Goal: Use online tool/utility: Utilize a website feature to perform a specific function

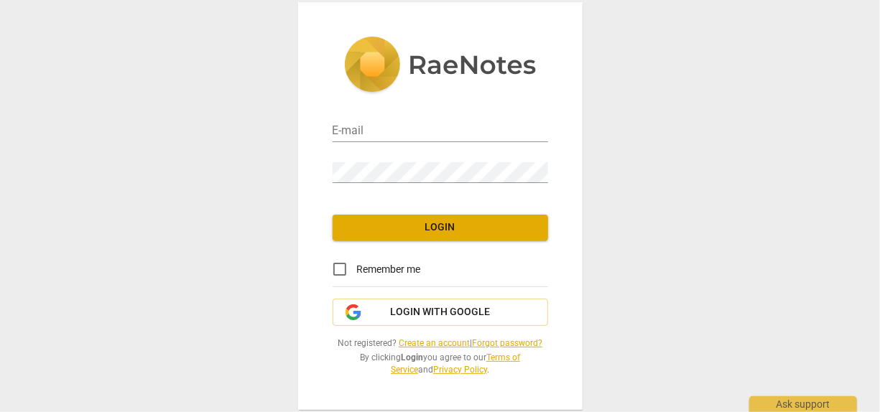
type input "[EMAIL_ADDRESS][DOMAIN_NAME]"
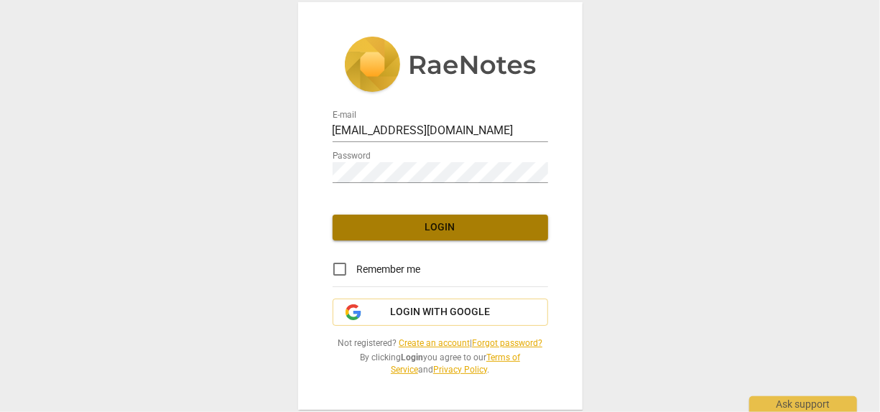
click at [459, 228] on span "Login" at bounding box center [440, 227] width 192 height 14
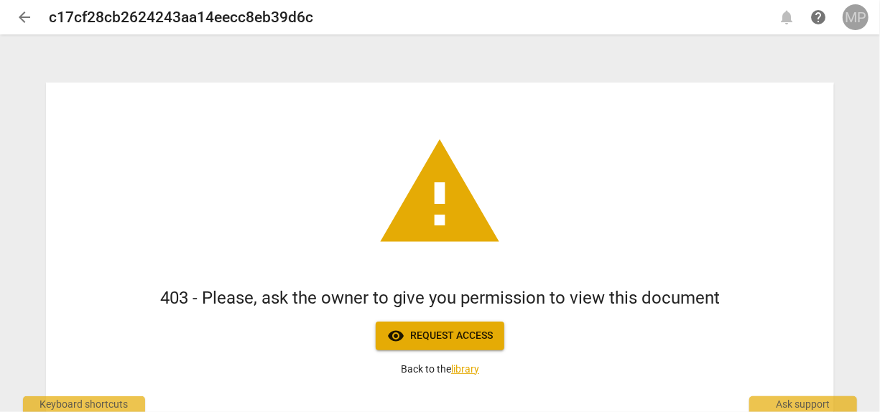
click at [855, 22] on div "MP" at bounding box center [855, 17] width 26 height 26
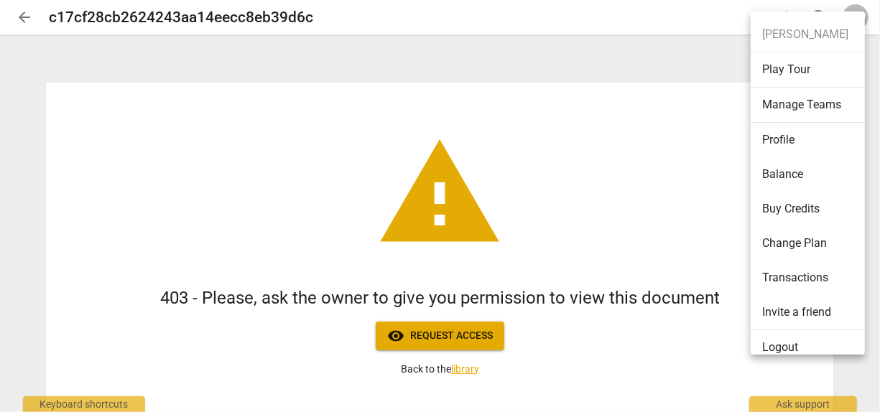
click at [790, 344] on li "Logout" at bounding box center [810, 347] width 119 height 34
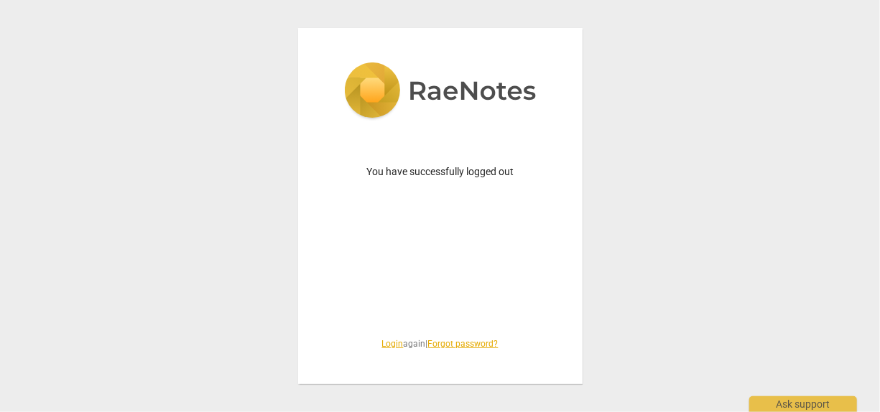
click at [391, 339] on link "Login" at bounding box center [393, 344] width 22 height 10
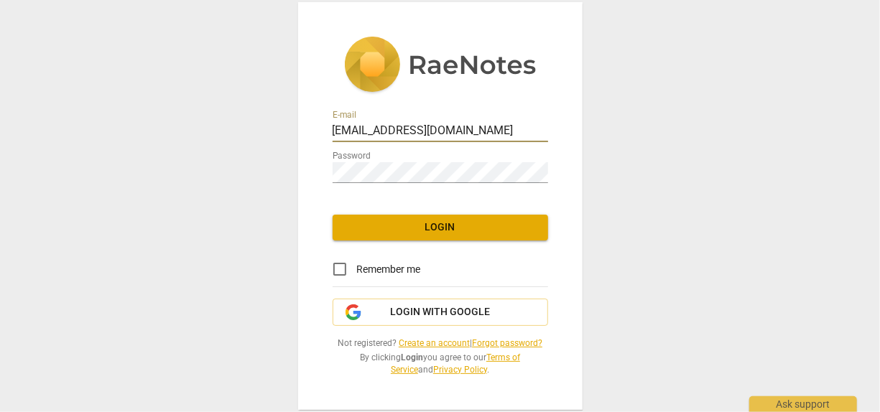
click at [494, 130] on input "[EMAIL_ADDRESS][DOMAIN_NAME]" at bounding box center [440, 131] width 215 height 21
type input "[EMAIL_ADDRESS][DOMAIN_NAME]"
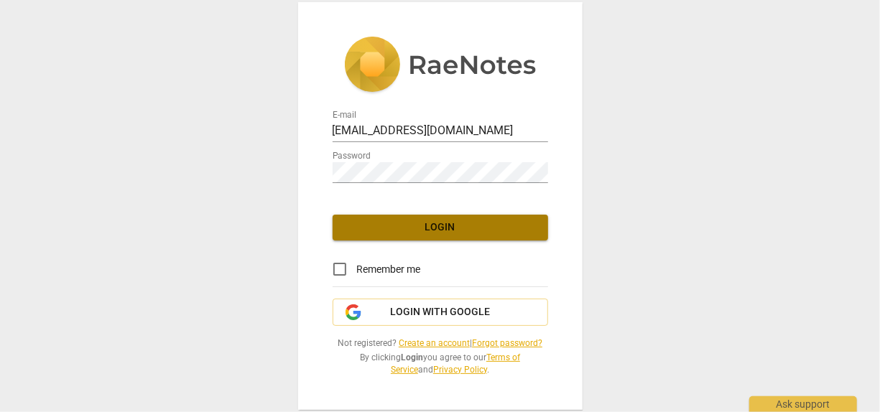
click at [456, 226] on span "Login" at bounding box center [440, 227] width 192 height 14
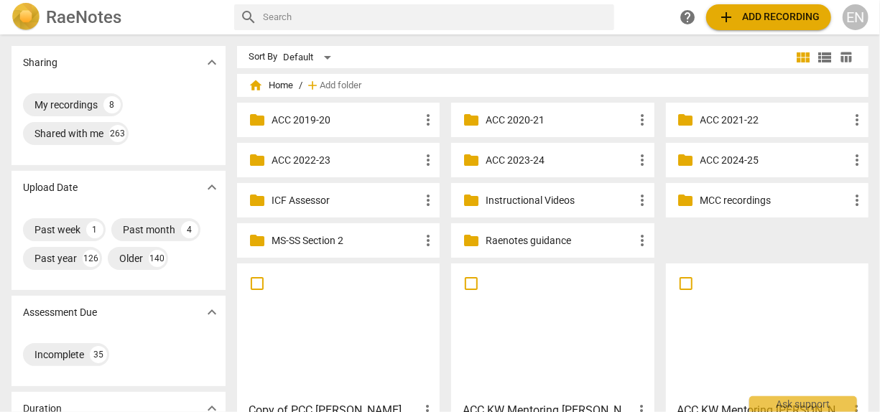
click at [326, 327] on div at bounding box center [338, 332] width 192 height 127
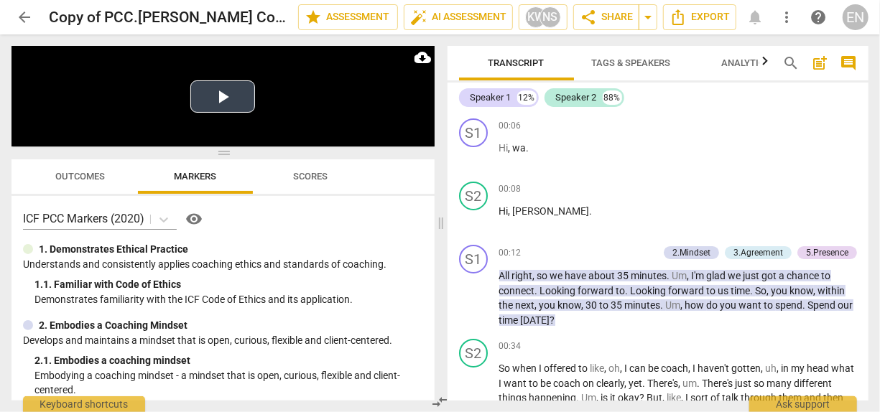
click at [233, 92] on button "Play Video" at bounding box center [222, 96] width 65 height 32
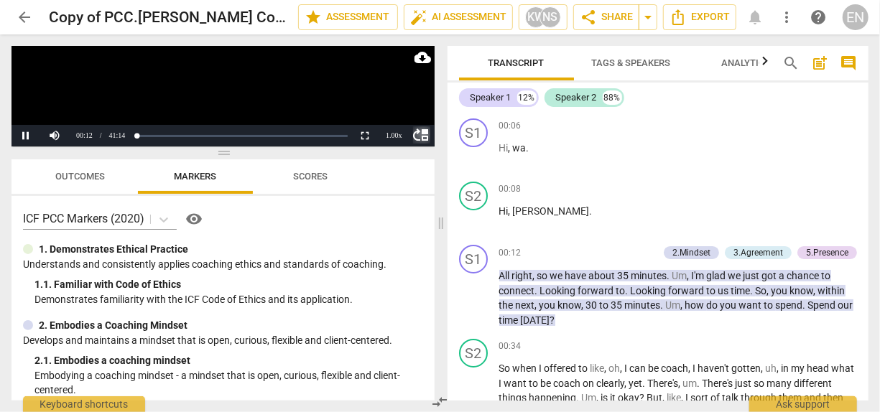
click at [422, 136] on span "move_up" at bounding box center [421, 134] width 17 height 17
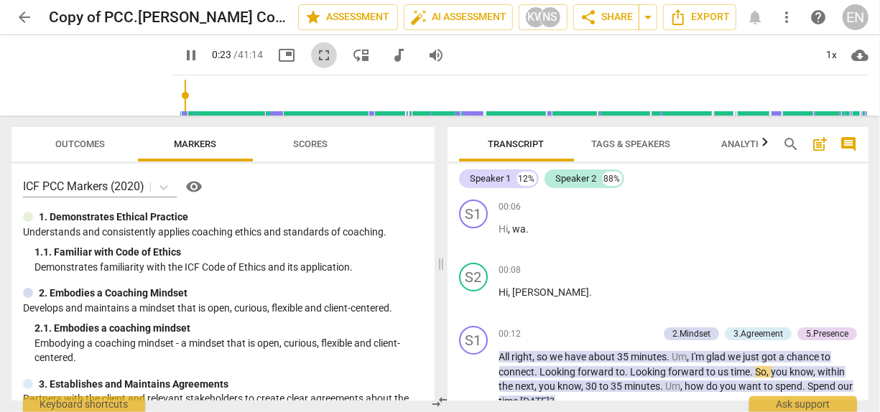
click at [315, 55] on span "fullscreen" at bounding box center [323, 55] width 17 height 17
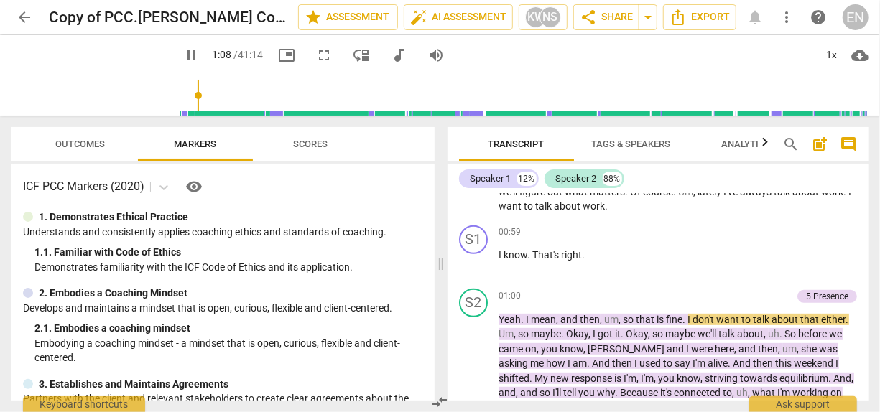
scroll to position [279, 0]
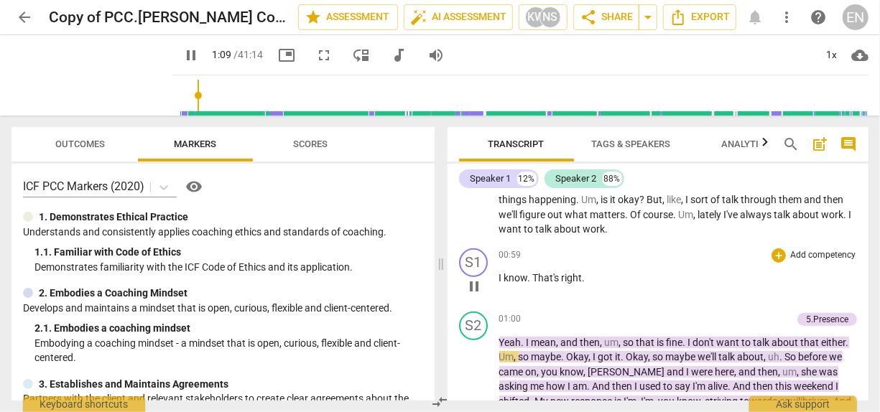
click at [771, 271] on p "I know . That's right ." at bounding box center [678, 278] width 358 height 15
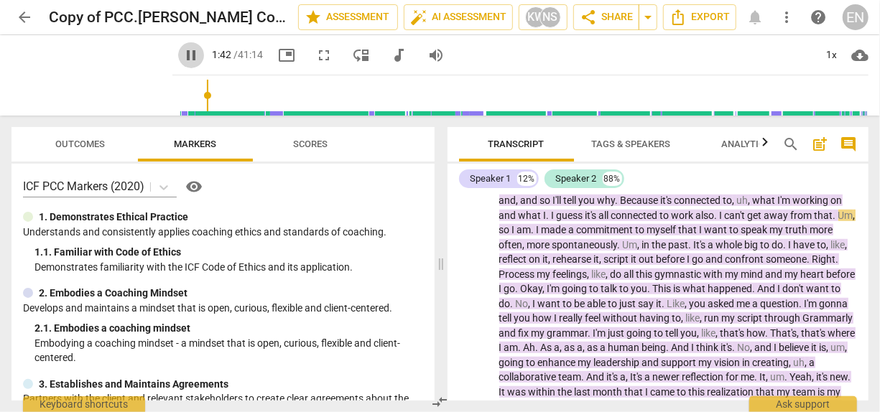
click at [182, 60] on span "pause" at bounding box center [190, 55] width 17 height 17
click at [182, 60] on span "play_arrow" at bounding box center [190, 55] width 17 height 17
click at [315, 59] on span "fullscreen" at bounding box center [323, 55] width 17 height 17
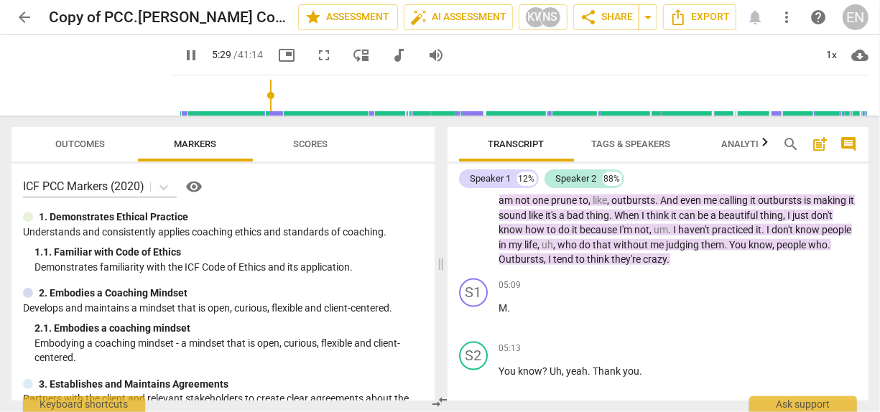
scroll to position [1186, 0]
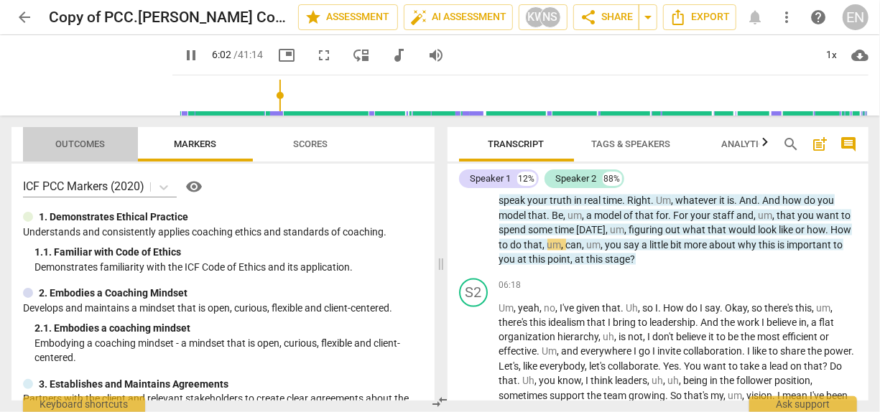
click at [97, 141] on span "Outcomes" at bounding box center [81, 144] width 50 height 11
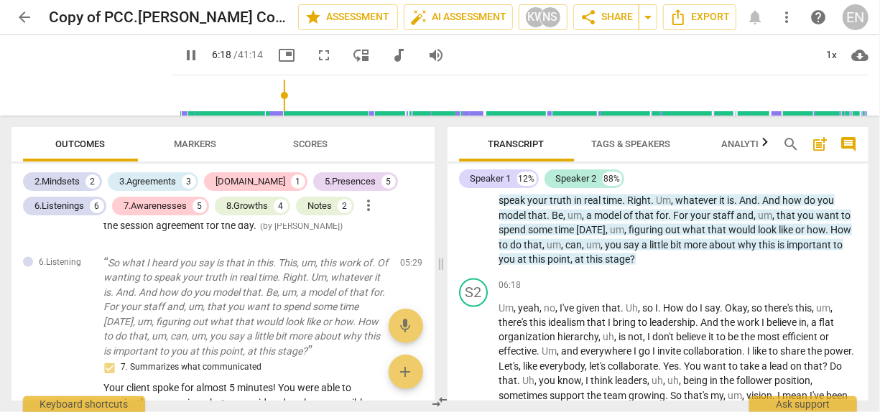
scroll to position [1321, 0]
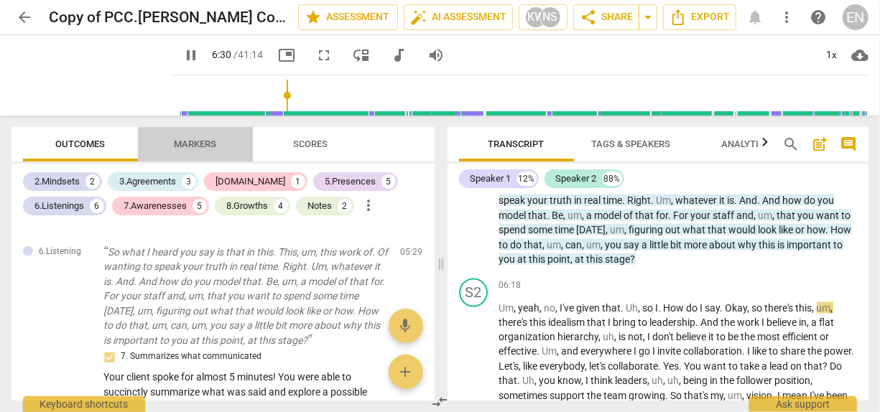
click at [192, 139] on span "Markers" at bounding box center [196, 144] width 42 height 11
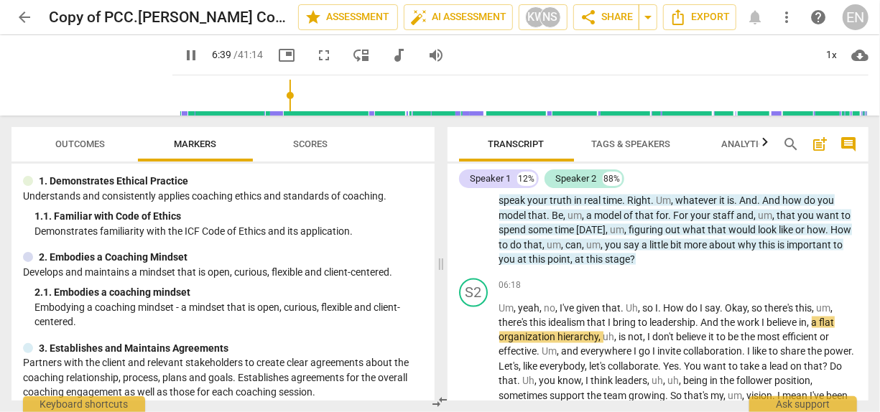
scroll to position [35, 0]
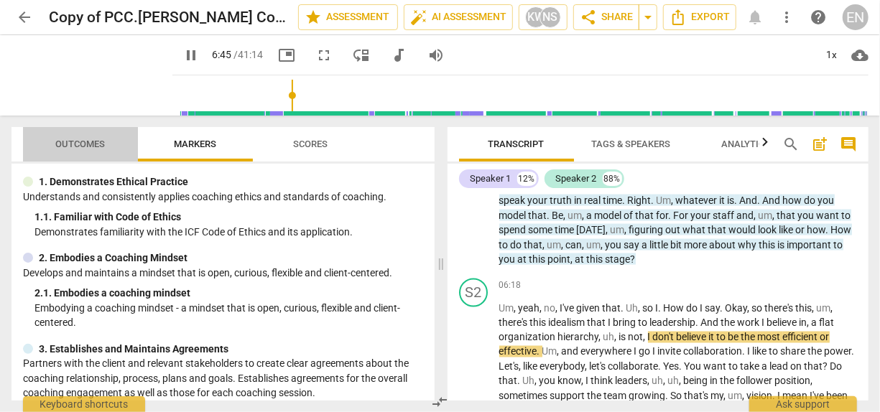
click at [93, 136] on span "Outcomes" at bounding box center [81, 144] width 84 height 19
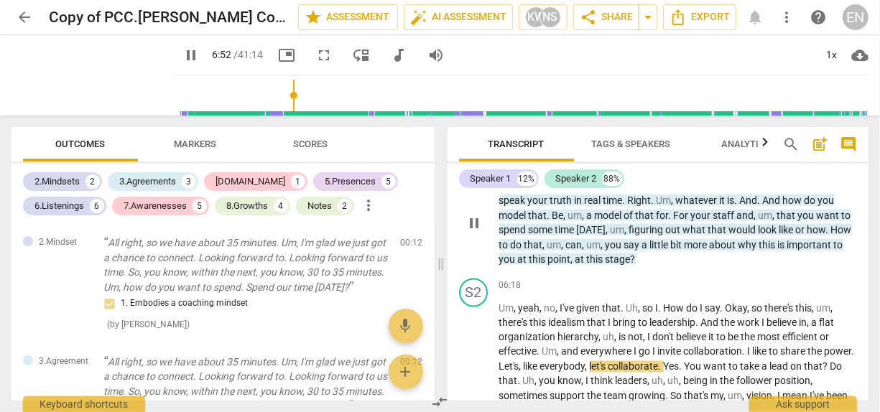
click at [637, 267] on p "So what I heard you say is that in this . This , um , this work of . Of wanting…" at bounding box center [678, 223] width 358 height 88
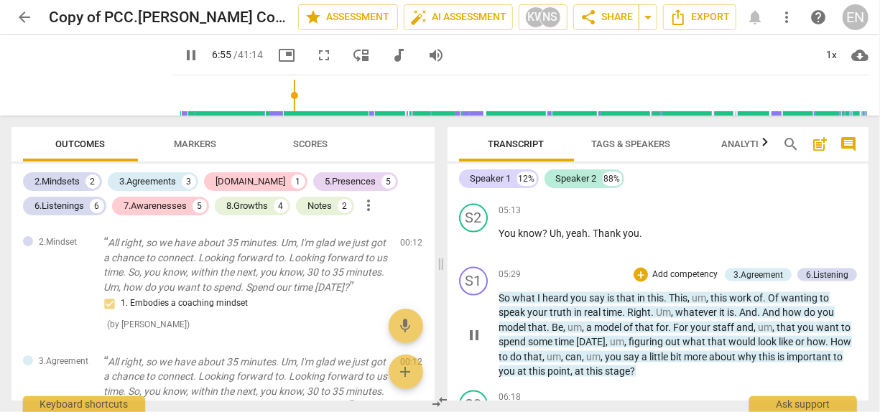
scroll to position [1078, 0]
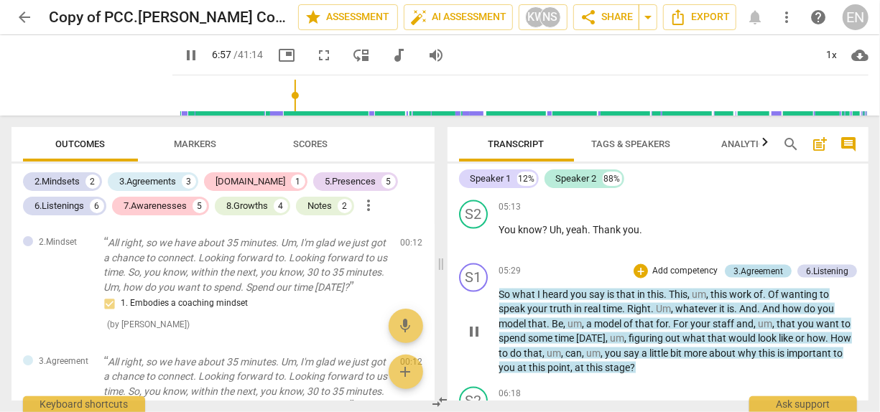
click at [762, 278] on div "3.Agreement" at bounding box center [758, 271] width 50 height 13
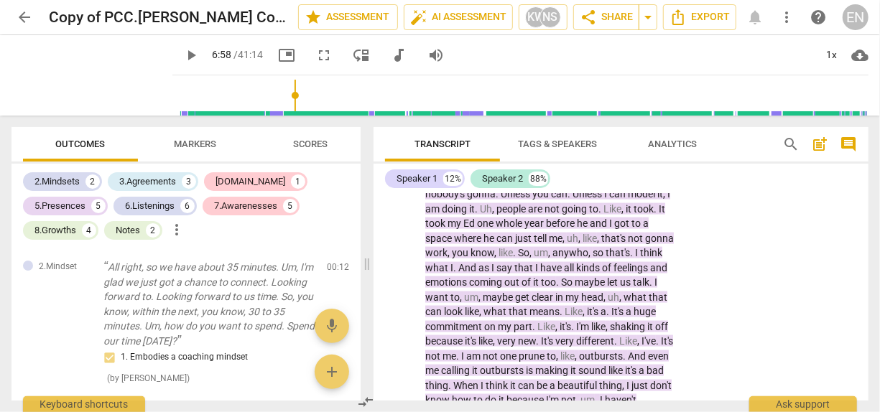
type input "418"
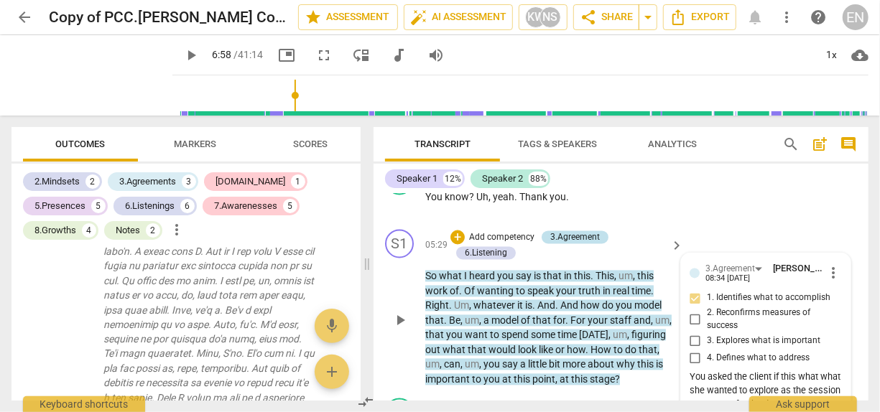
scroll to position [1464, 0]
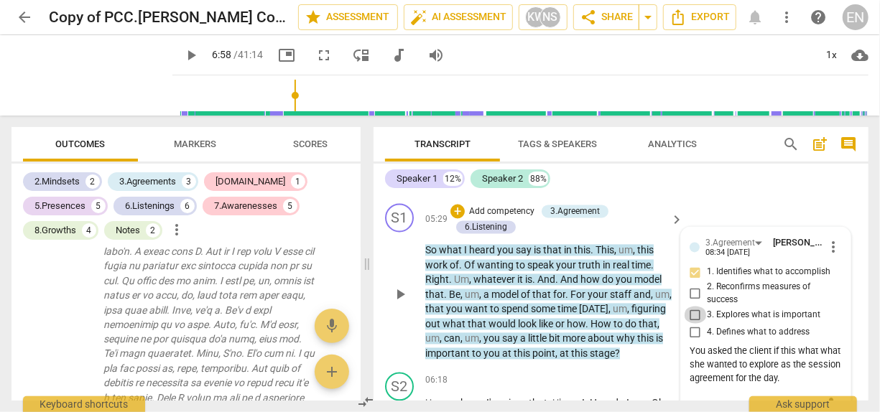
click at [695, 324] on input "3. Explores what is important" at bounding box center [695, 315] width 23 height 17
checkbox input "true"
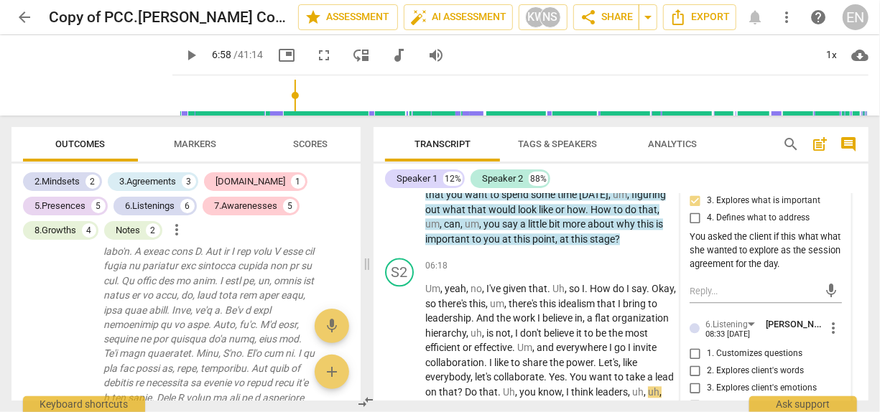
scroll to position [1581, 0]
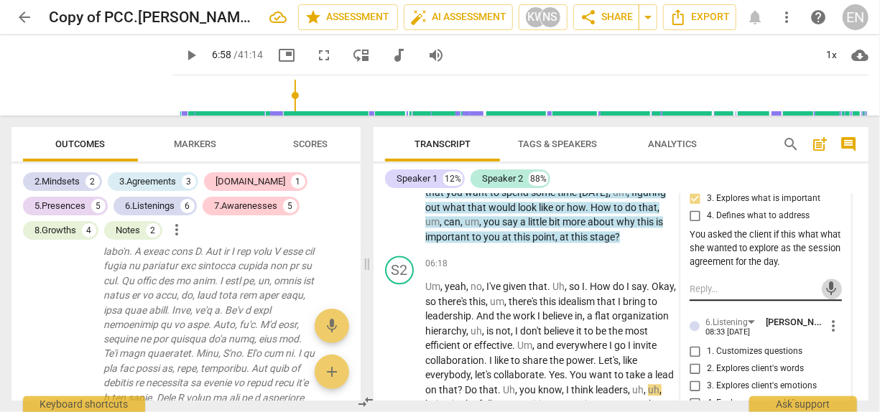
click at [831, 297] on span "mic" at bounding box center [831, 288] width 17 height 17
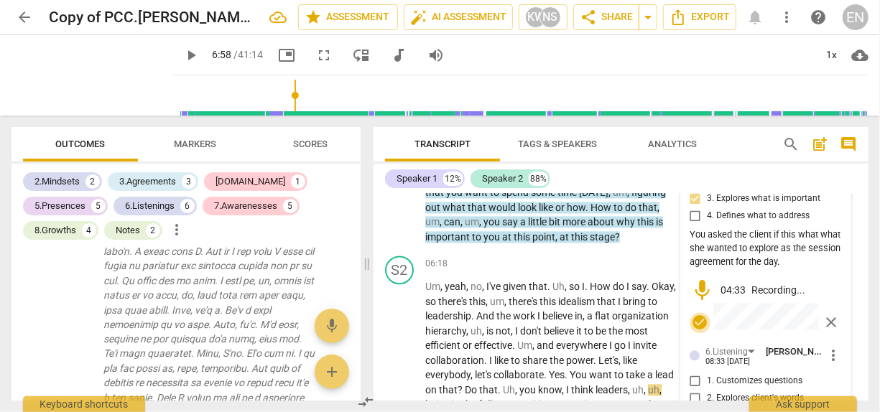
click at [696, 331] on span "check_circle" at bounding box center [699, 322] width 17 height 17
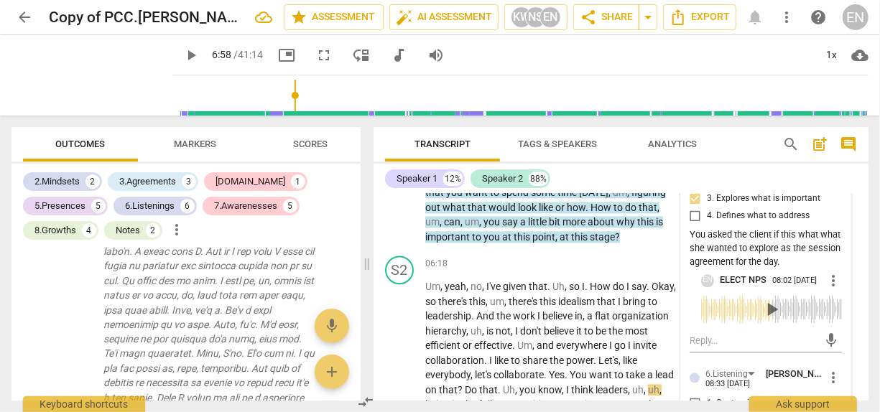
click at [182, 60] on span "play_arrow" at bounding box center [190, 55] width 17 height 17
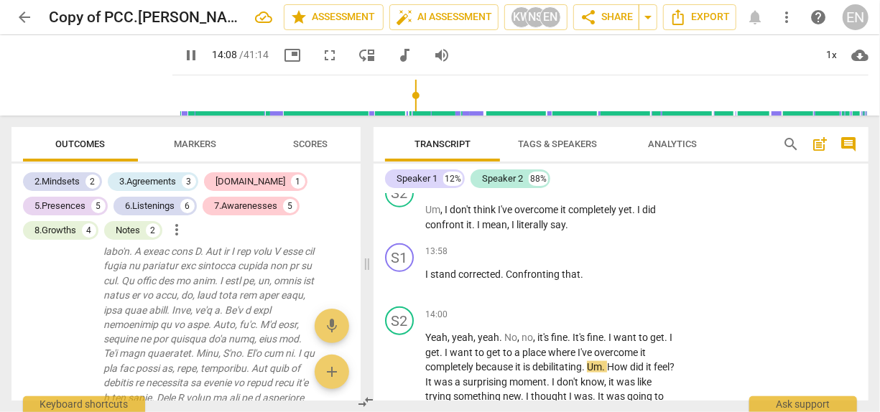
scroll to position [3477, 0]
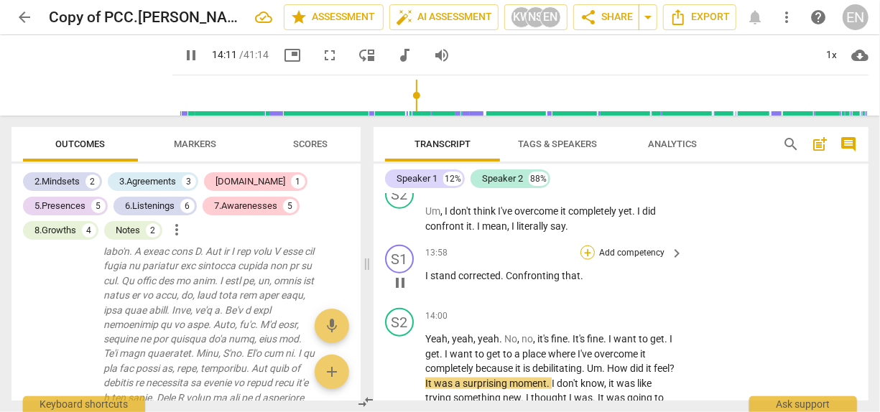
click at [588, 260] on div "+" at bounding box center [587, 253] width 14 height 14
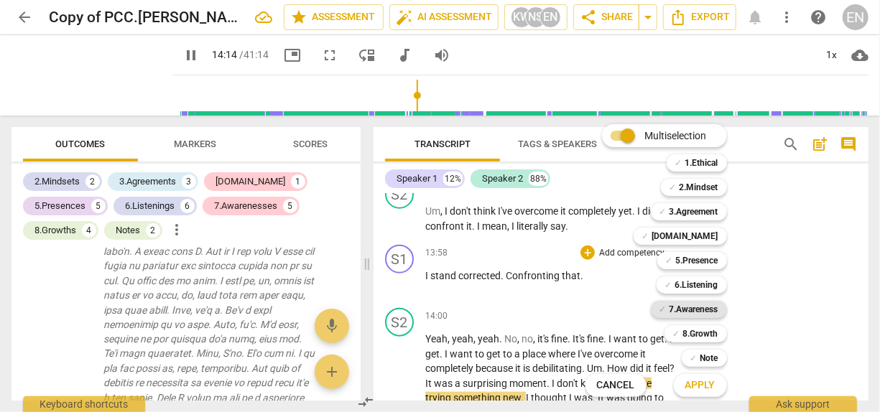
click at [705, 312] on b "7.Awareness" at bounding box center [693, 309] width 49 height 17
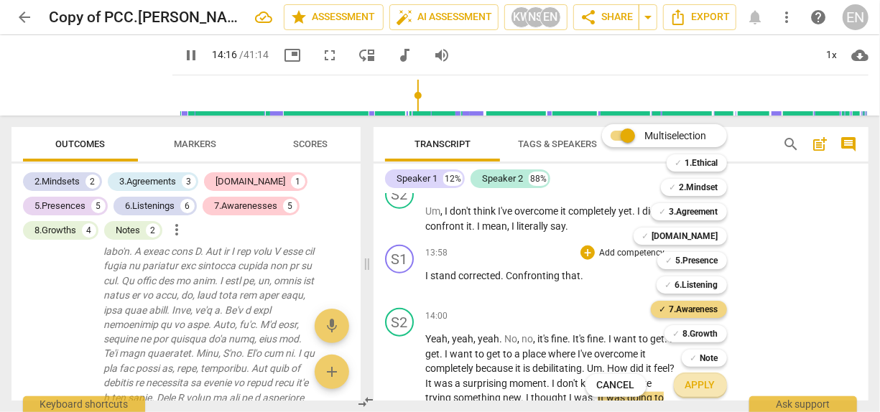
click at [711, 388] on span "Apply" at bounding box center [700, 385] width 30 height 14
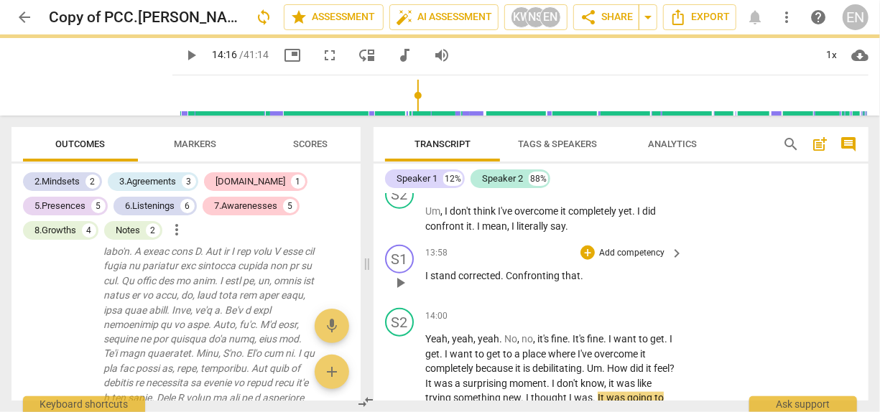
type input "857"
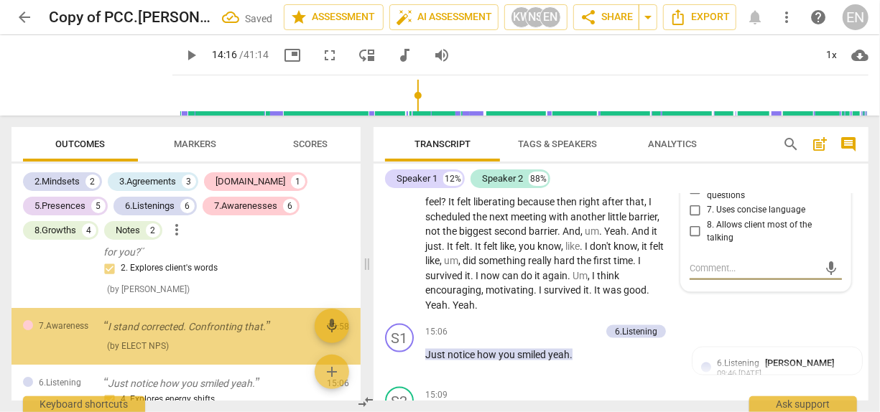
scroll to position [2575, 0]
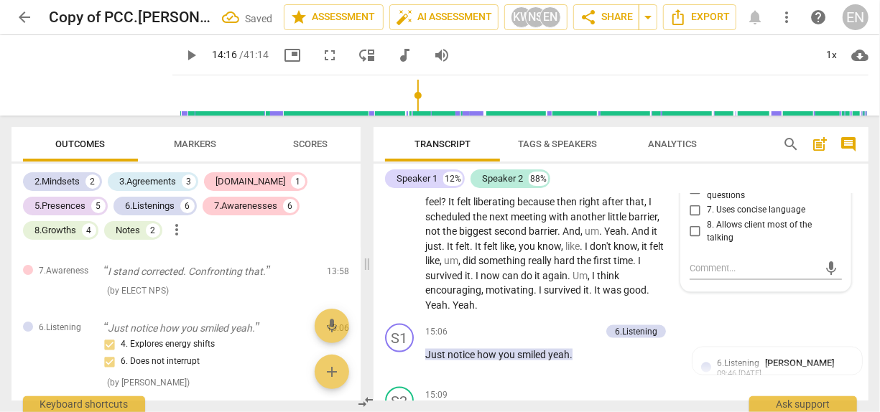
click at [693, 172] on input "5. Shares observations and comments without attachment" at bounding box center [695, 163] width 23 height 17
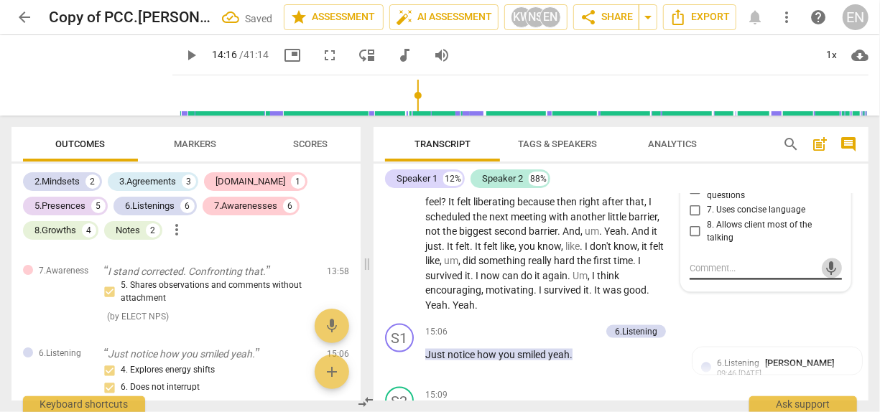
click at [830, 277] on span "mic" at bounding box center [831, 268] width 17 height 17
click at [690, 172] on input "5. Shares observations and comments without attachment" at bounding box center [695, 163] width 23 height 17
checkbox input "true"
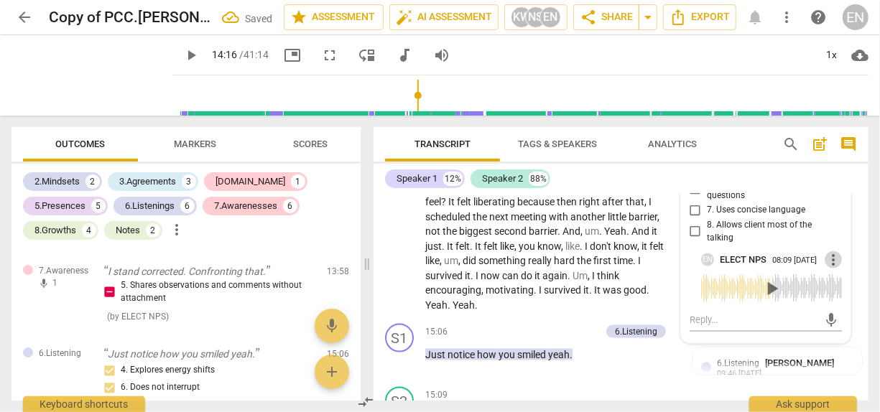
click at [830, 269] on span "more_vert" at bounding box center [832, 259] width 17 height 17
click at [830, 292] on li "Delete" at bounding box center [843, 290] width 50 height 27
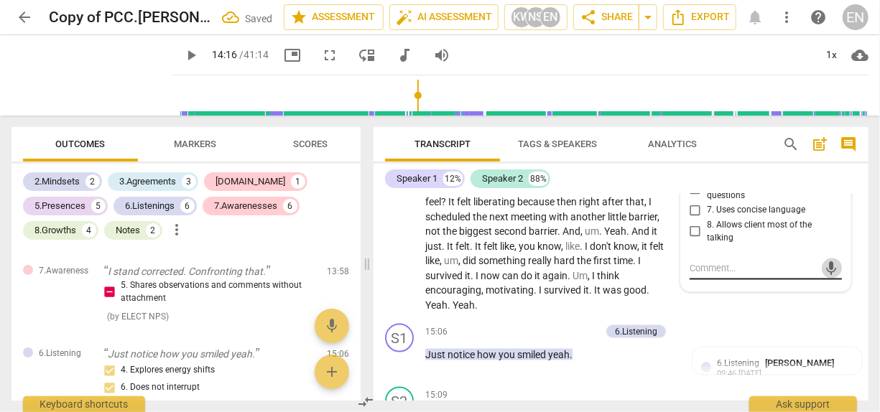
click at [830, 277] on span "mic" at bounding box center [831, 268] width 17 height 17
click at [694, 311] on span "check_circle" at bounding box center [699, 302] width 17 height 17
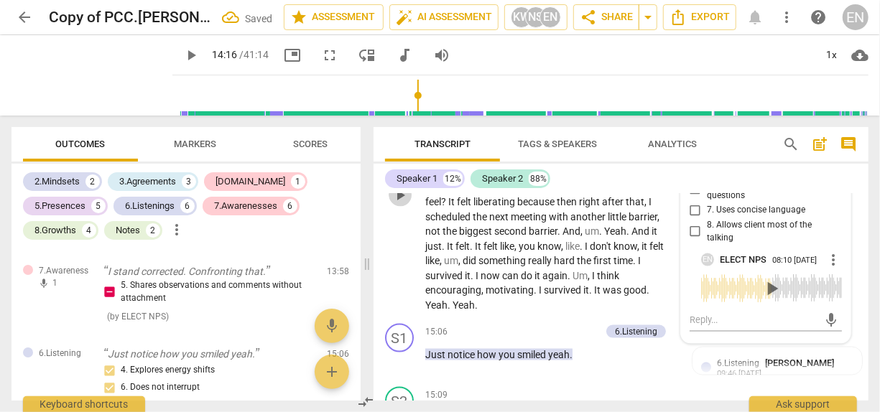
click at [401, 204] on span "play_arrow" at bounding box center [399, 195] width 17 height 17
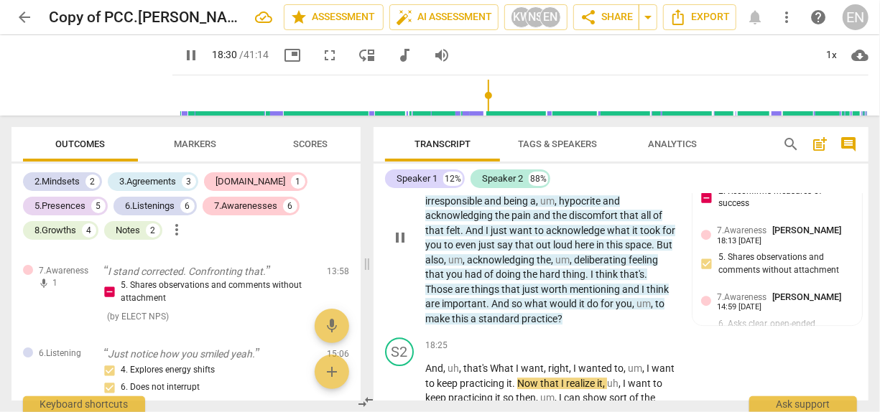
scroll to position [4993, 0]
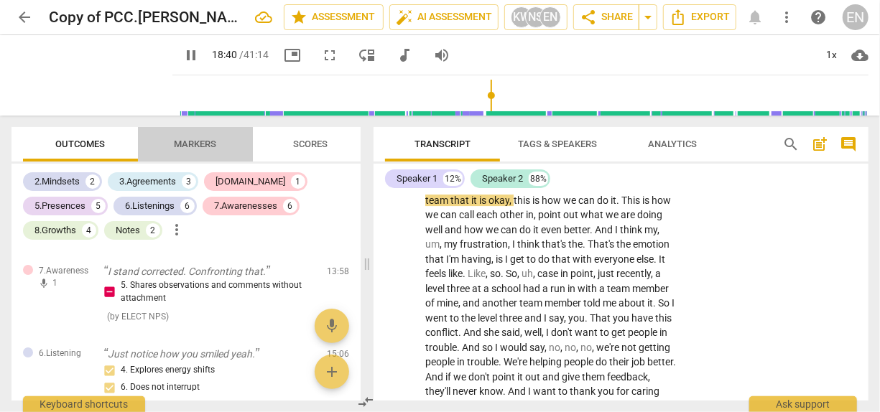
click at [205, 141] on span "Markers" at bounding box center [196, 144] width 42 height 11
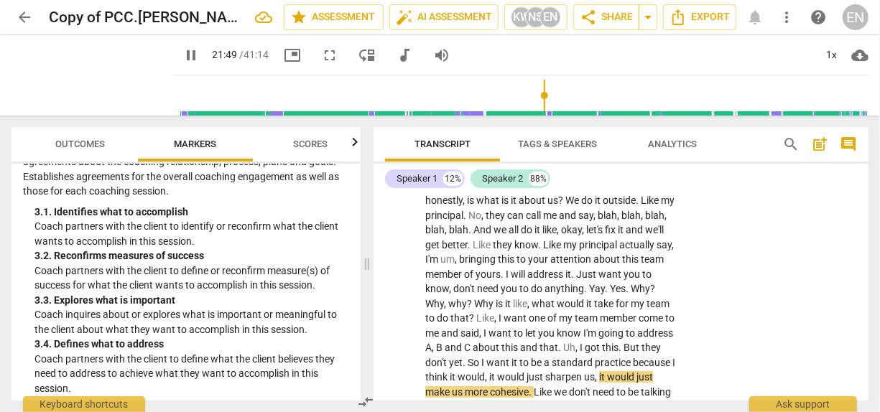
scroll to position [5728, 0]
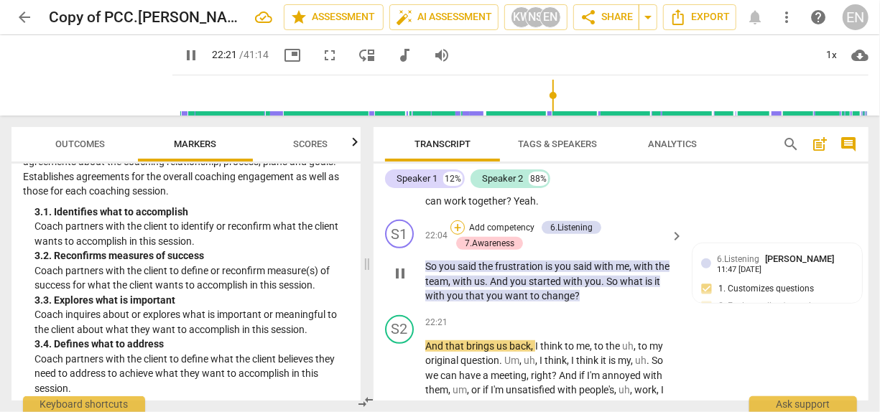
click at [460, 235] on div "+" at bounding box center [457, 227] width 14 height 14
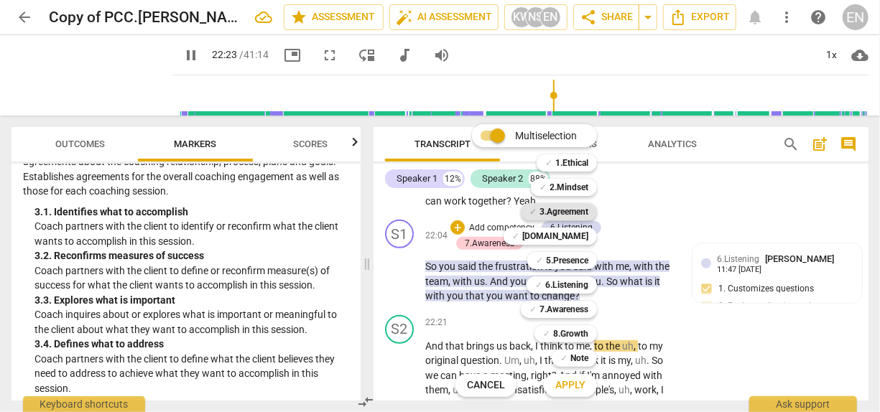
click at [576, 210] on b "3.Agreement" at bounding box center [563, 211] width 49 height 17
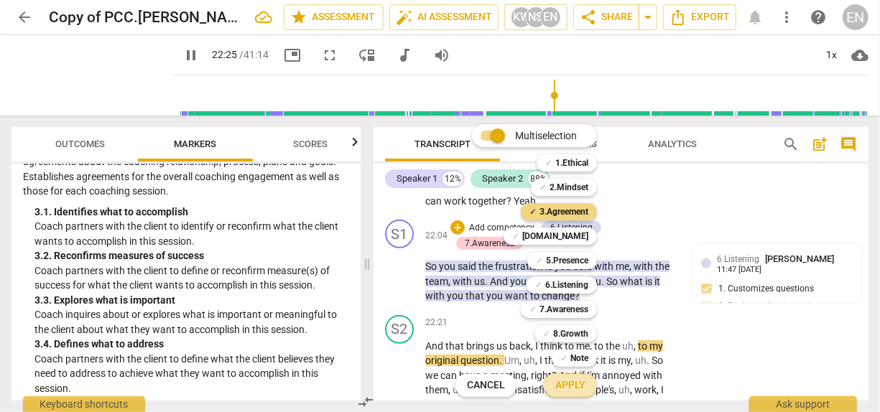
click at [581, 385] on span "Apply" at bounding box center [570, 385] width 30 height 14
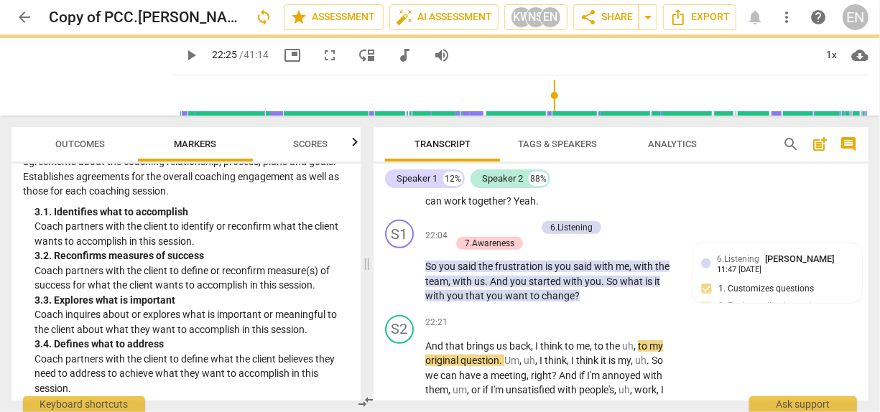
type input "1346"
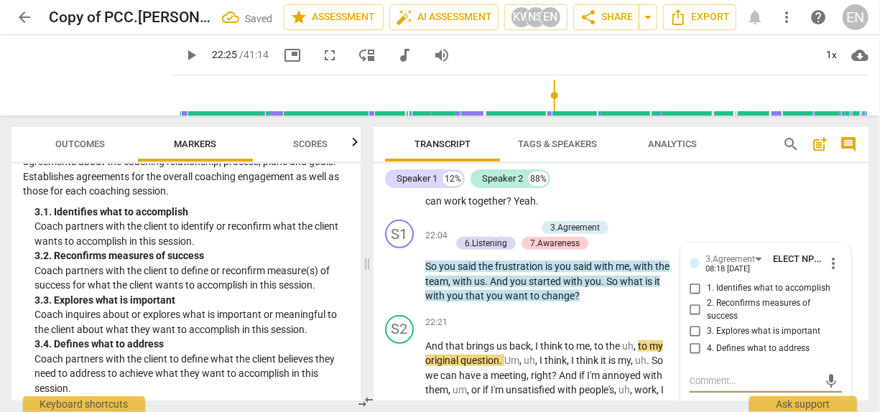
scroll to position [5856, 0]
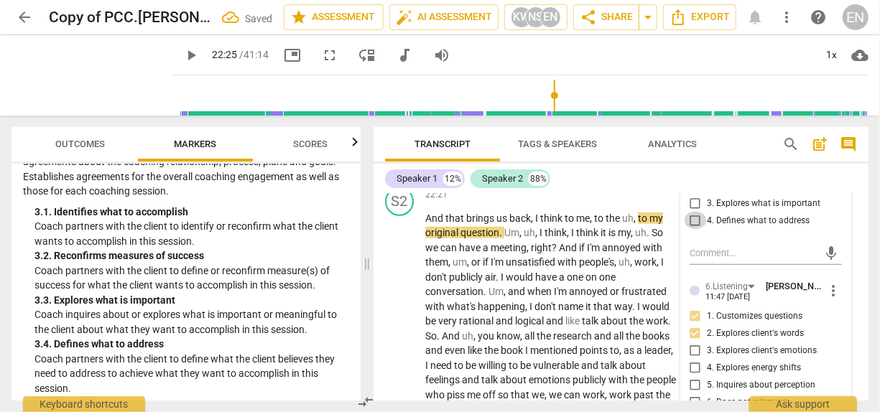
click at [695, 229] on input "4. Defines what to address" at bounding box center [695, 220] width 23 height 17
checkbox input "true"
click at [828, 262] on span "mic" at bounding box center [831, 253] width 17 height 17
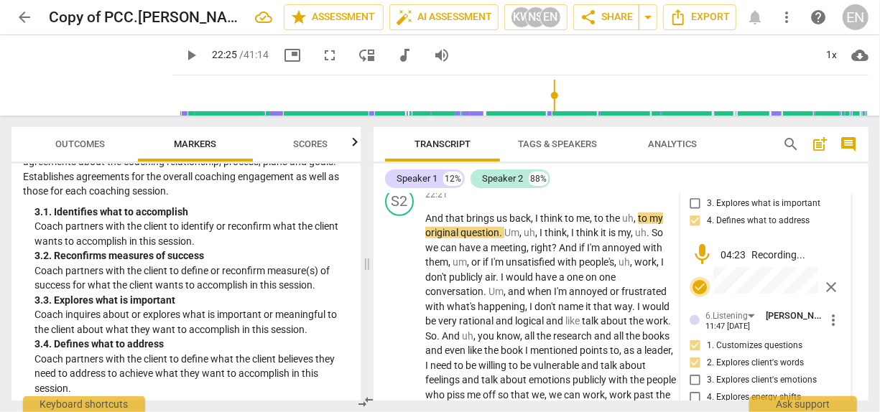
click at [699, 296] on span "check_circle" at bounding box center [699, 287] width 17 height 17
